Goal: Task Accomplishment & Management: Manage account settings

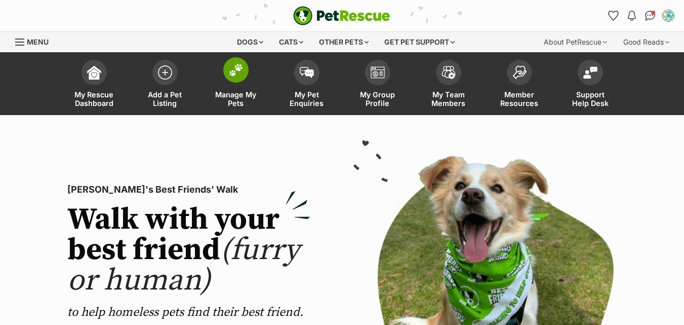
click at [235, 88] on link "Manage My Pets" at bounding box center [236, 85] width 71 height 60
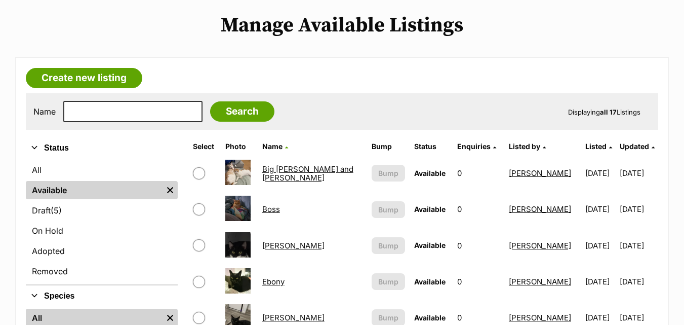
scroll to position [142, 0]
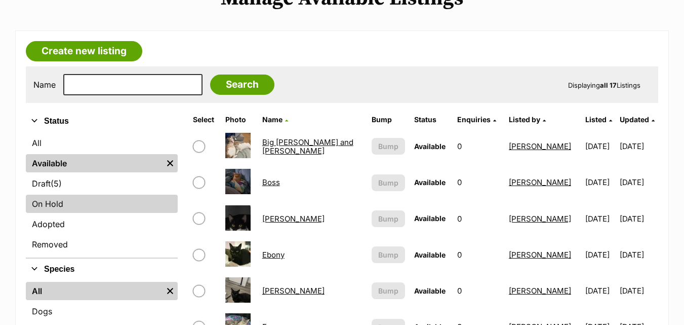
click at [57, 201] on link "On Hold" at bounding box center [102, 203] width 152 height 18
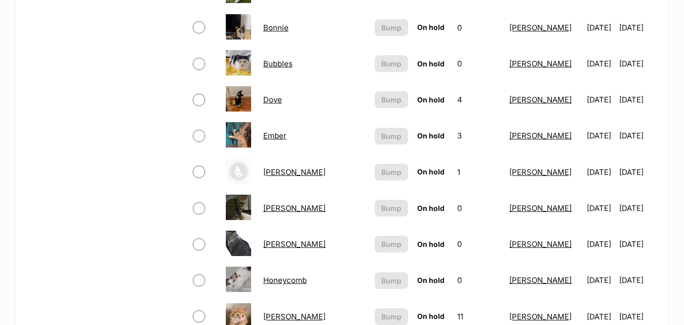
scroll to position [668, 0]
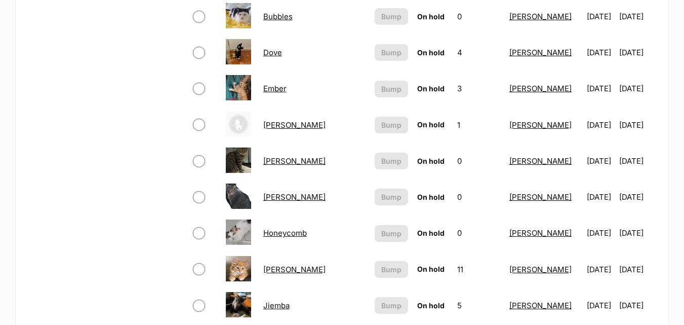
click at [280, 194] on link "[PERSON_NAME]" at bounding box center [294, 197] width 62 height 10
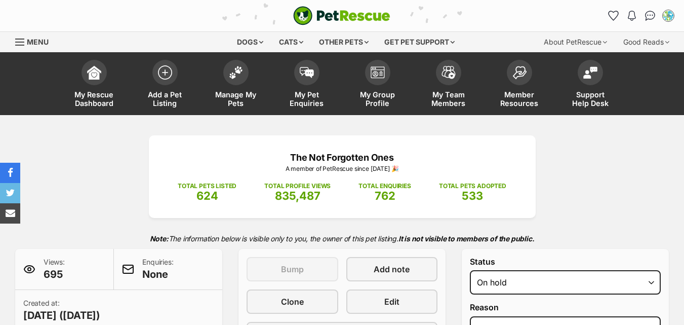
select select "adoption_pending"
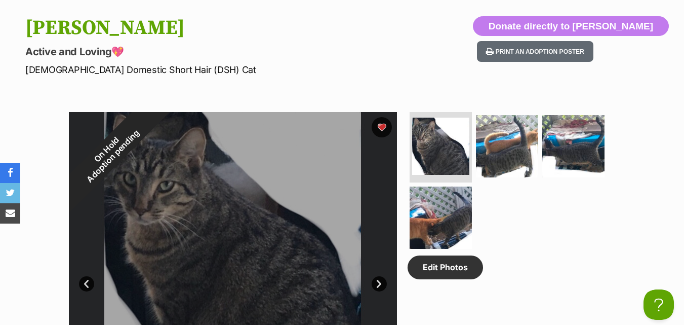
scroll to position [489, 0]
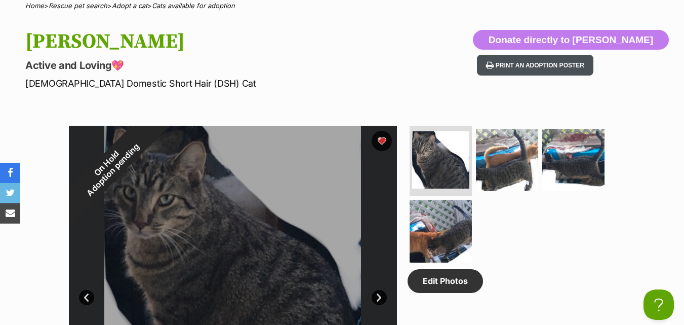
click at [567, 57] on button "Print an adoption poster" at bounding box center [535, 65] width 116 height 21
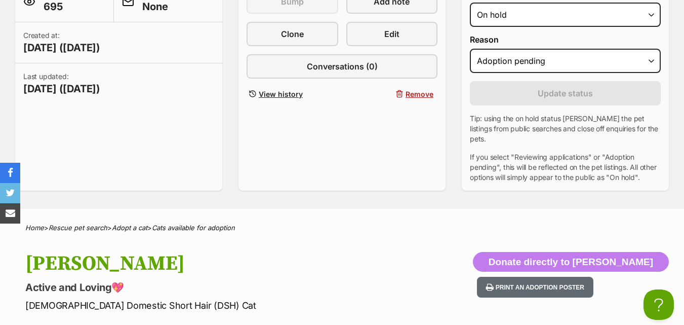
scroll to position [0, 0]
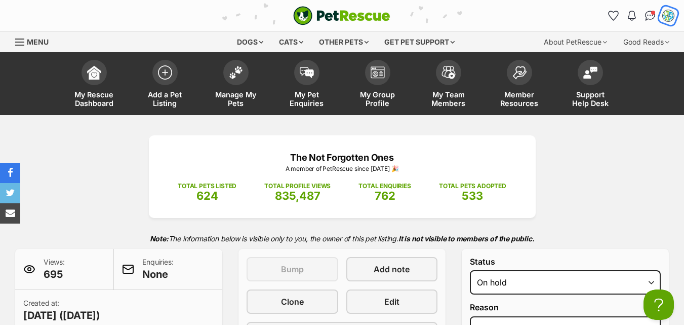
click at [670, 16] on img "My account" at bounding box center [668, 15] width 13 height 13
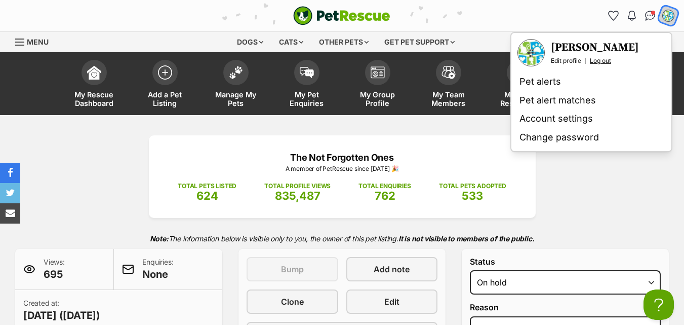
click at [605, 60] on link "Log out" at bounding box center [600, 61] width 21 height 8
